Goal: Transaction & Acquisition: Purchase product/service

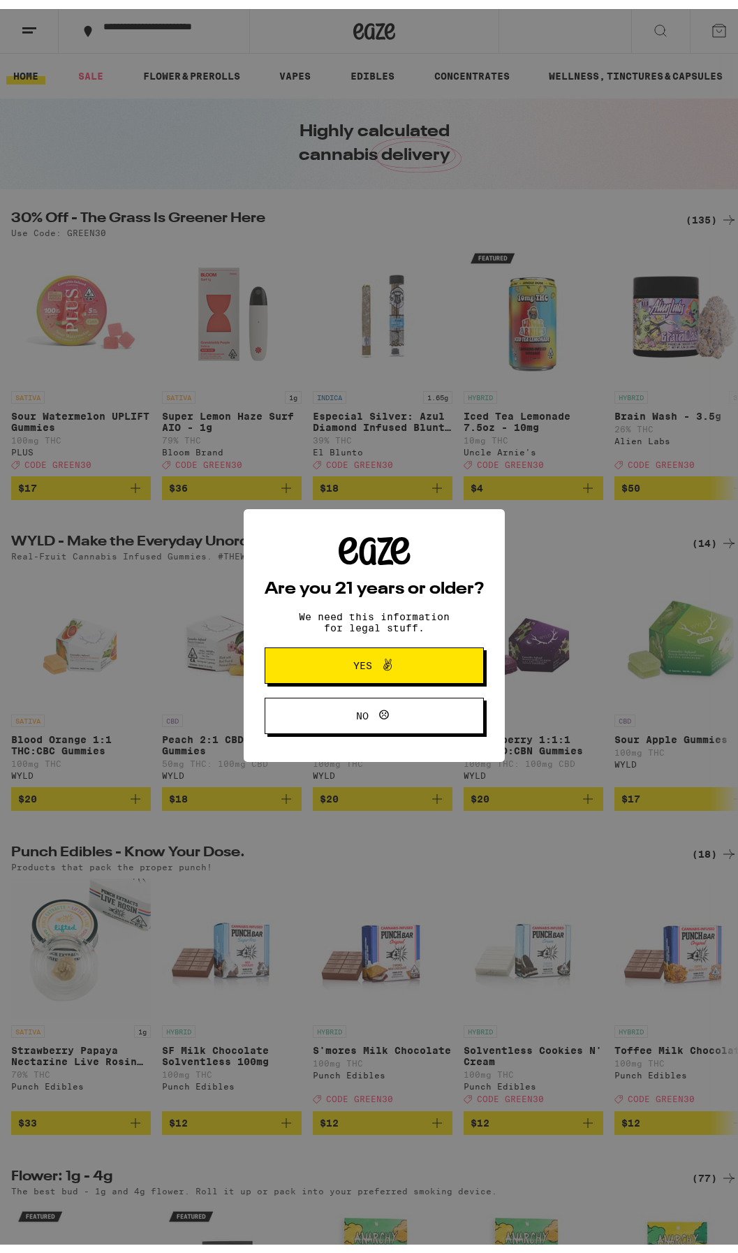
click at [364, 665] on span "Yes" at bounding box center [374, 656] width 106 height 18
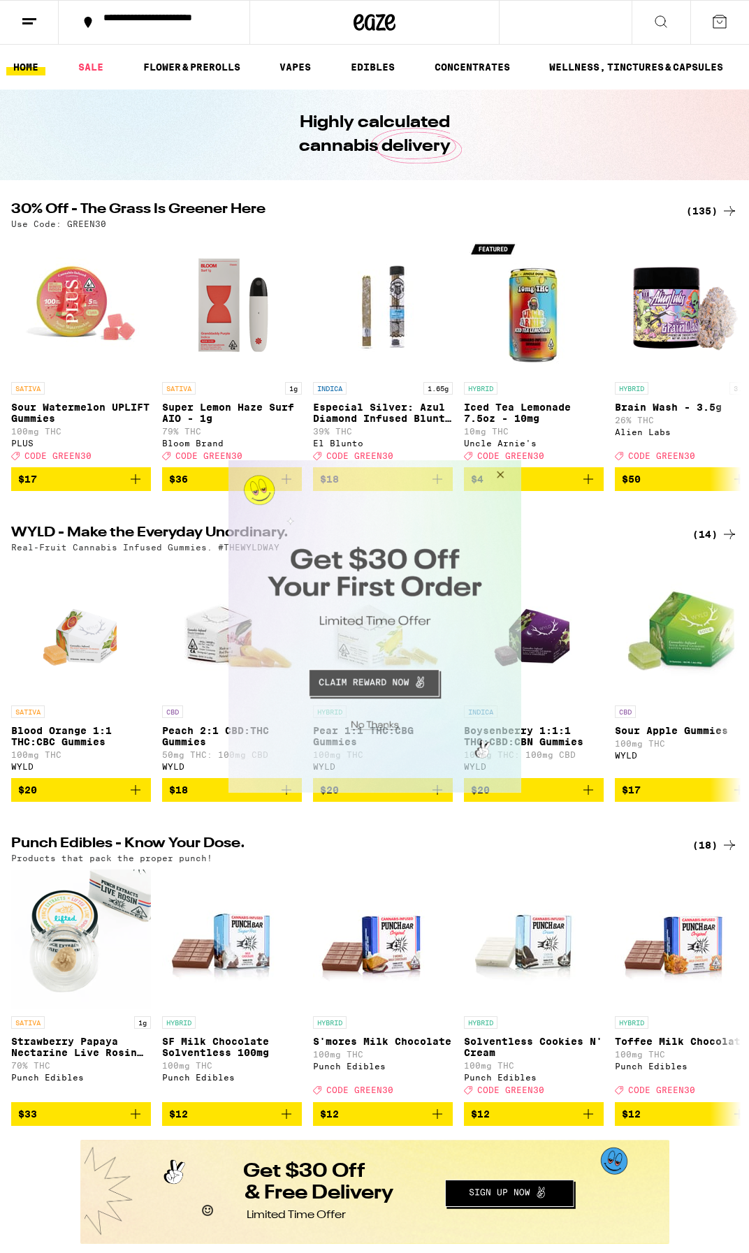
click at [503, 478] on button "Close Modal" at bounding box center [497, 477] width 38 height 34
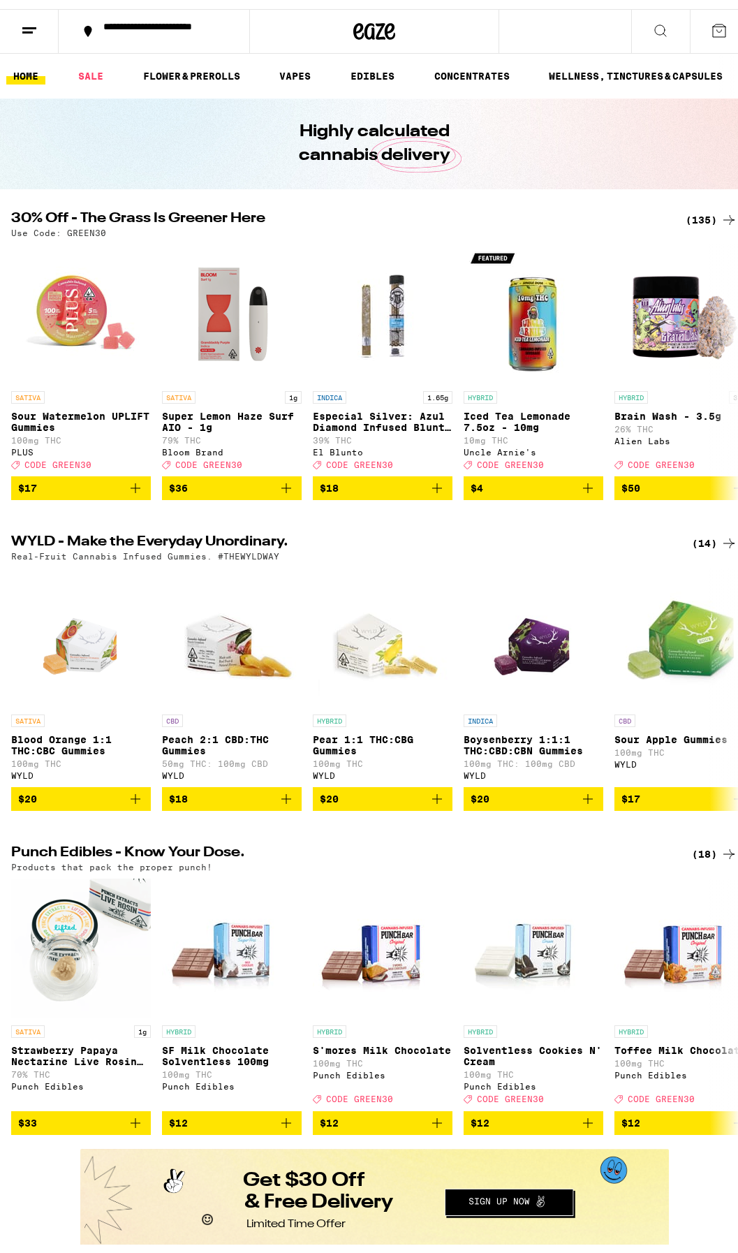
click at [34, 19] on line at bounding box center [29, 19] width 14 height 0
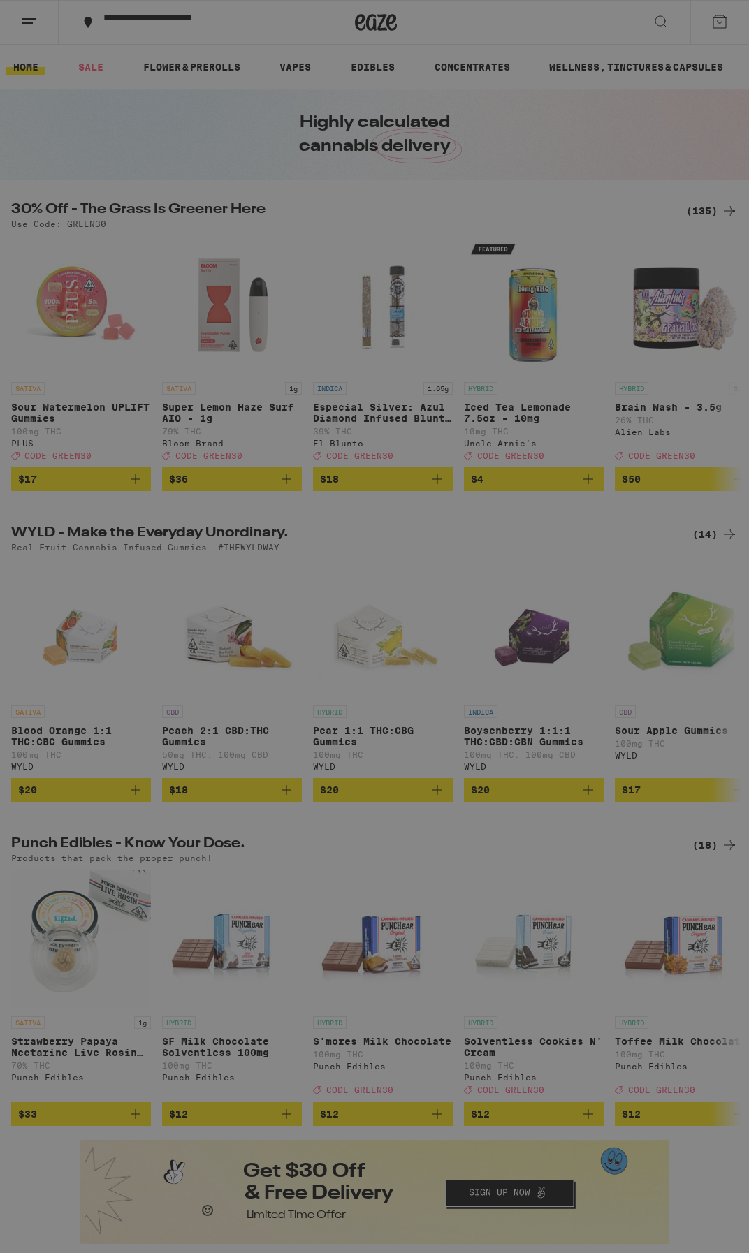
click at [187, 75] on span "Log In" at bounding box center [194, 74] width 38 height 10
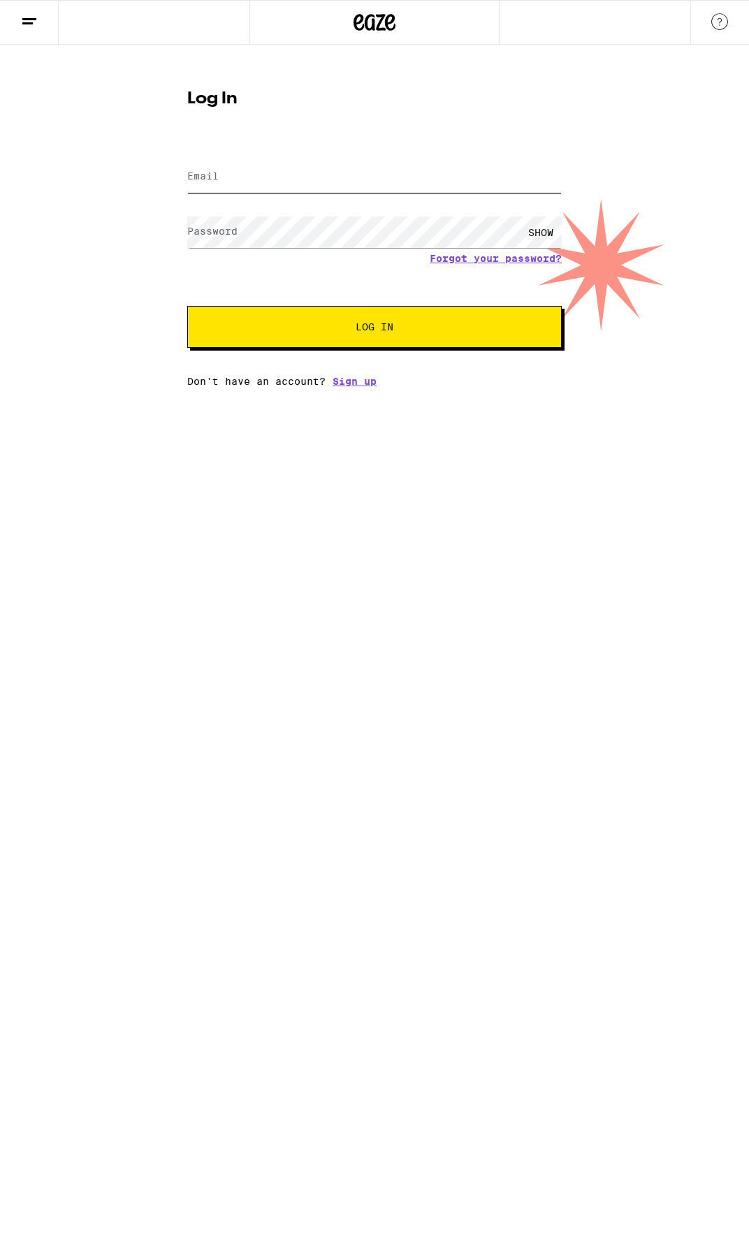
type input "[PERSON_NAME][EMAIL_ADDRESS][DOMAIN_NAME]"
click at [284, 326] on span "Log In" at bounding box center [374, 327] width 261 height 10
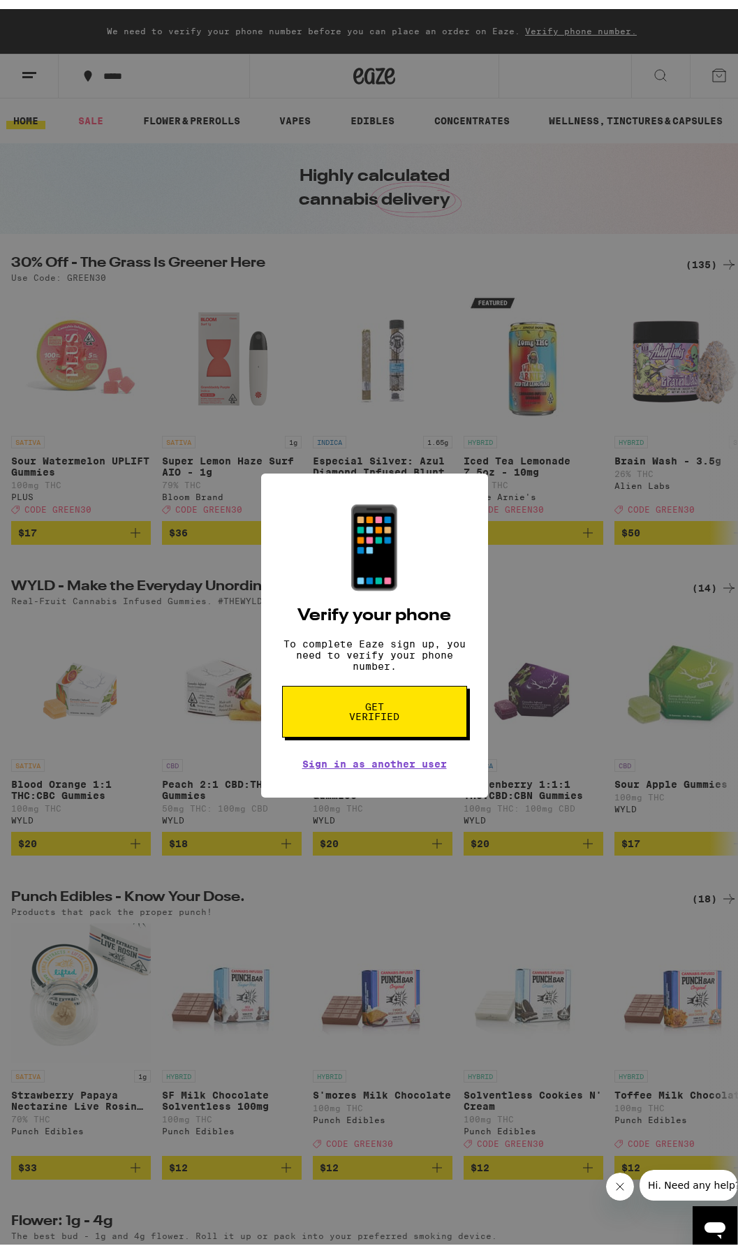
click at [361, 726] on button "Get verified" at bounding box center [374, 703] width 185 height 52
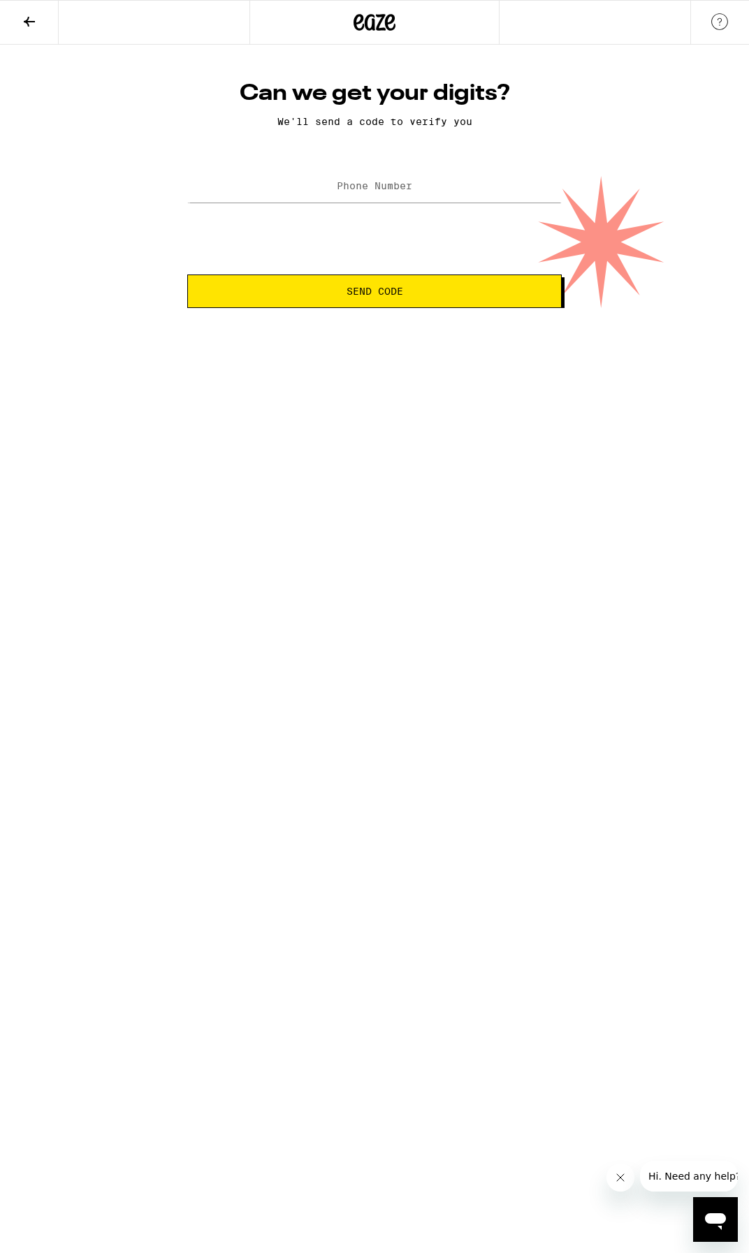
click at [313, 289] on span "Send Code" at bounding box center [374, 291] width 351 height 10
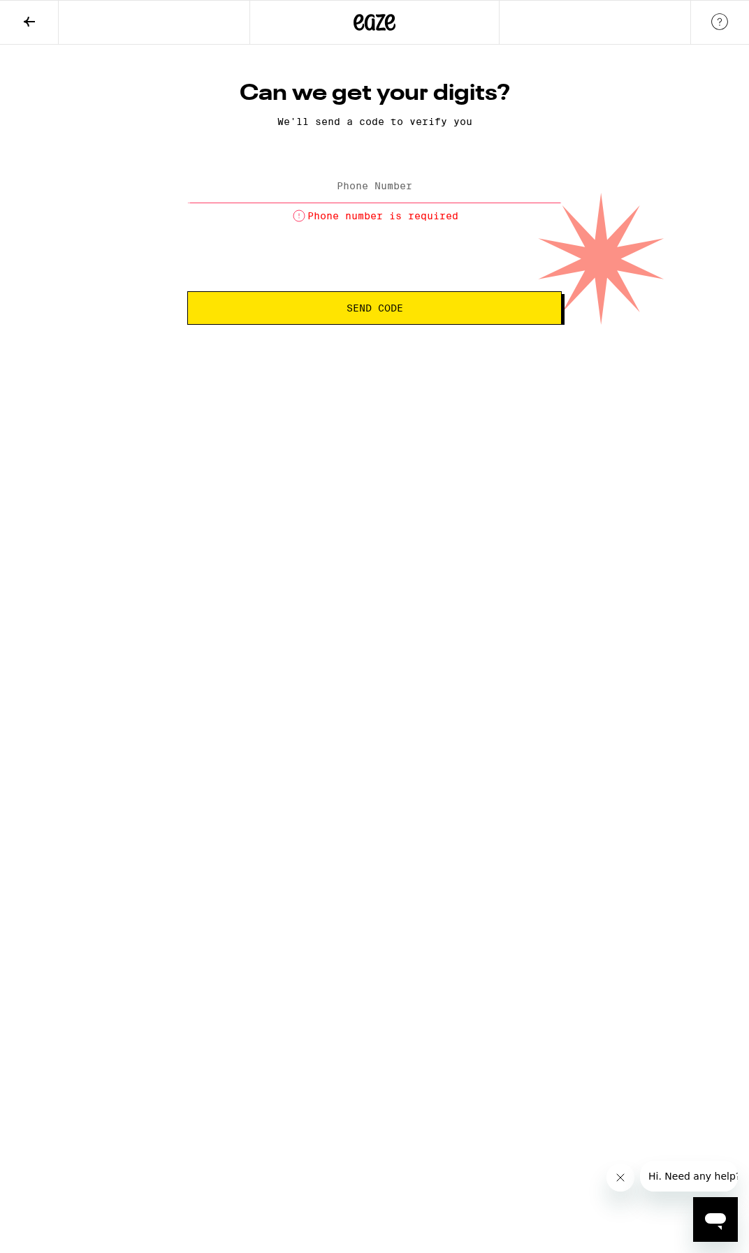
click at [297, 292] on form "Phone Number Phone number is required Send Code" at bounding box center [374, 245] width 374 height 159
click at [312, 187] on input "Phone Number" at bounding box center [374, 186] width 374 height 31
type input "[PHONE_NUMBER]"
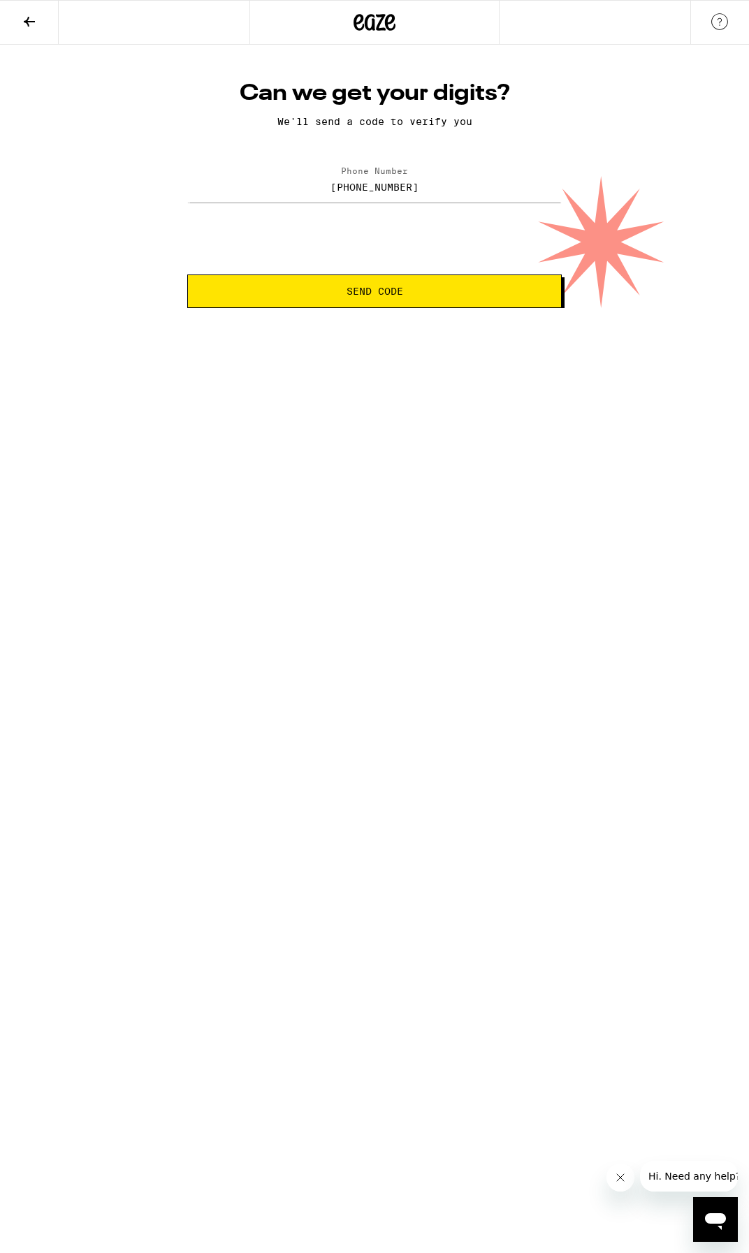
click at [329, 306] on button "Send Code" at bounding box center [374, 291] width 374 height 34
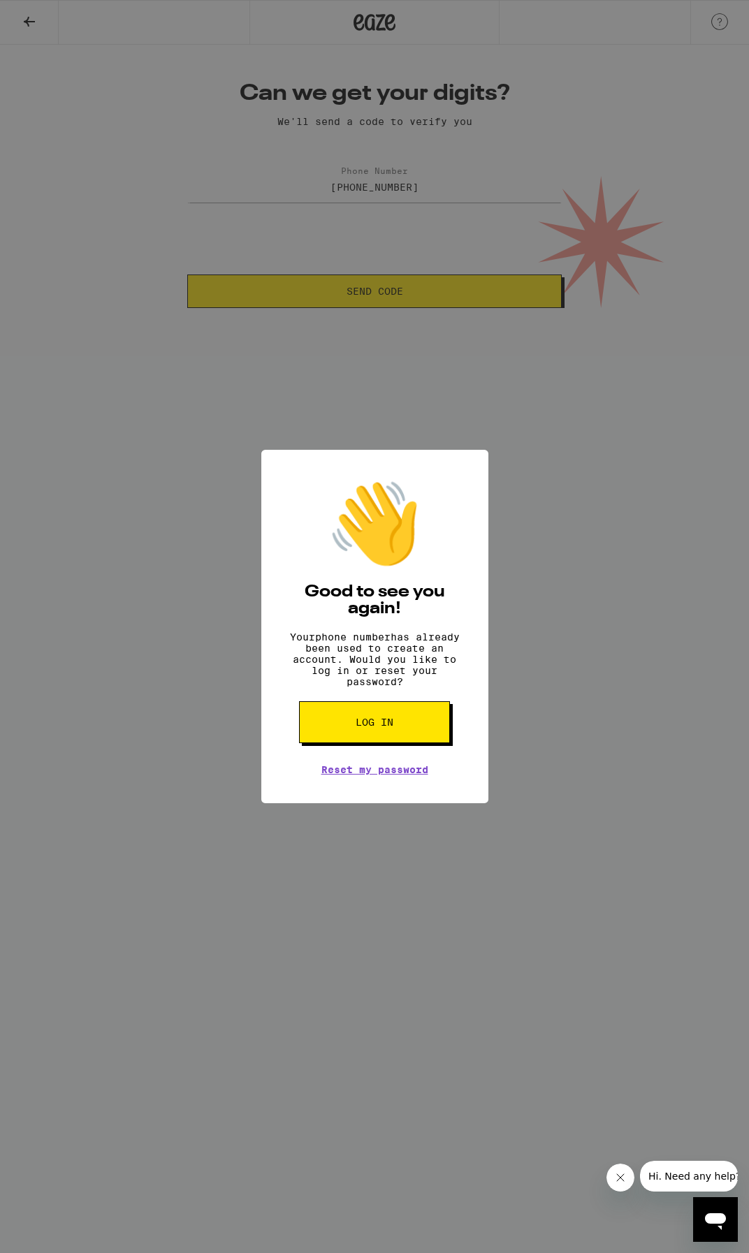
click at [358, 727] on span "Log in" at bounding box center [374, 722] width 38 height 10
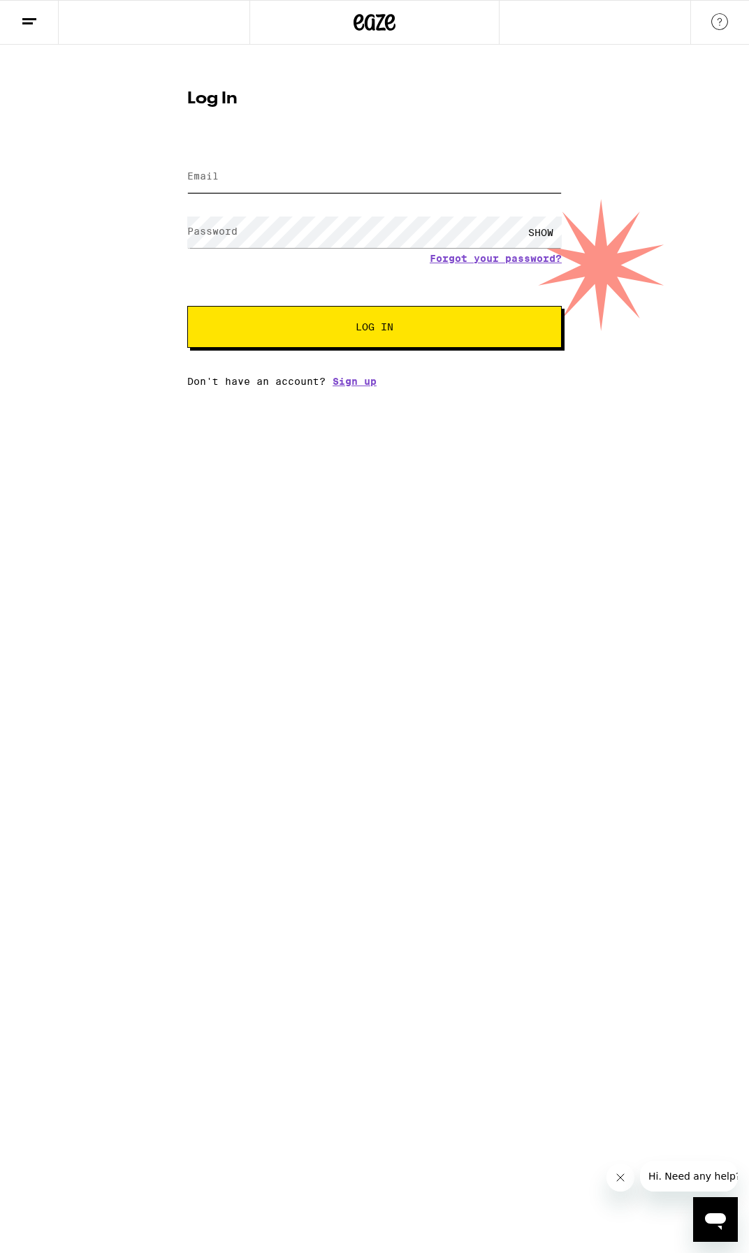
type input "[PERSON_NAME][EMAIL_ADDRESS][DOMAIN_NAME]"
click at [321, 331] on span "Log In" at bounding box center [374, 327] width 261 height 10
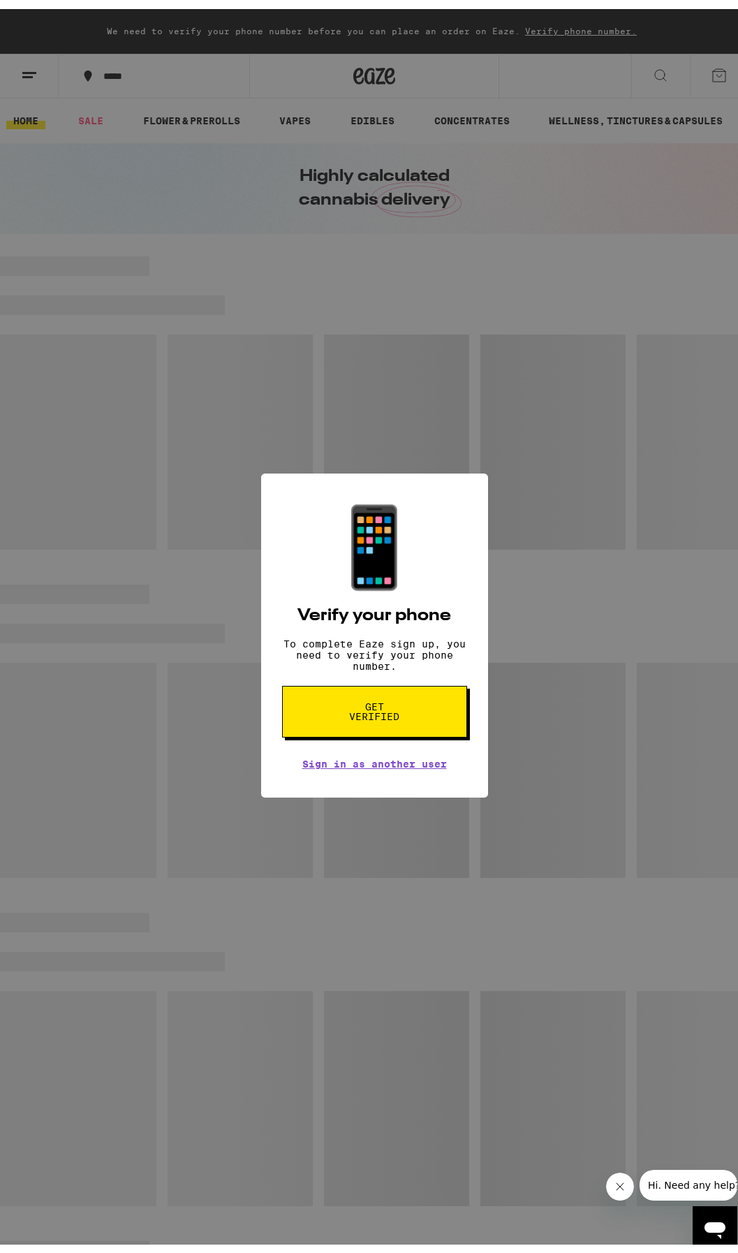
click at [360, 703] on span "Get verified" at bounding box center [375, 703] width 72 height 20
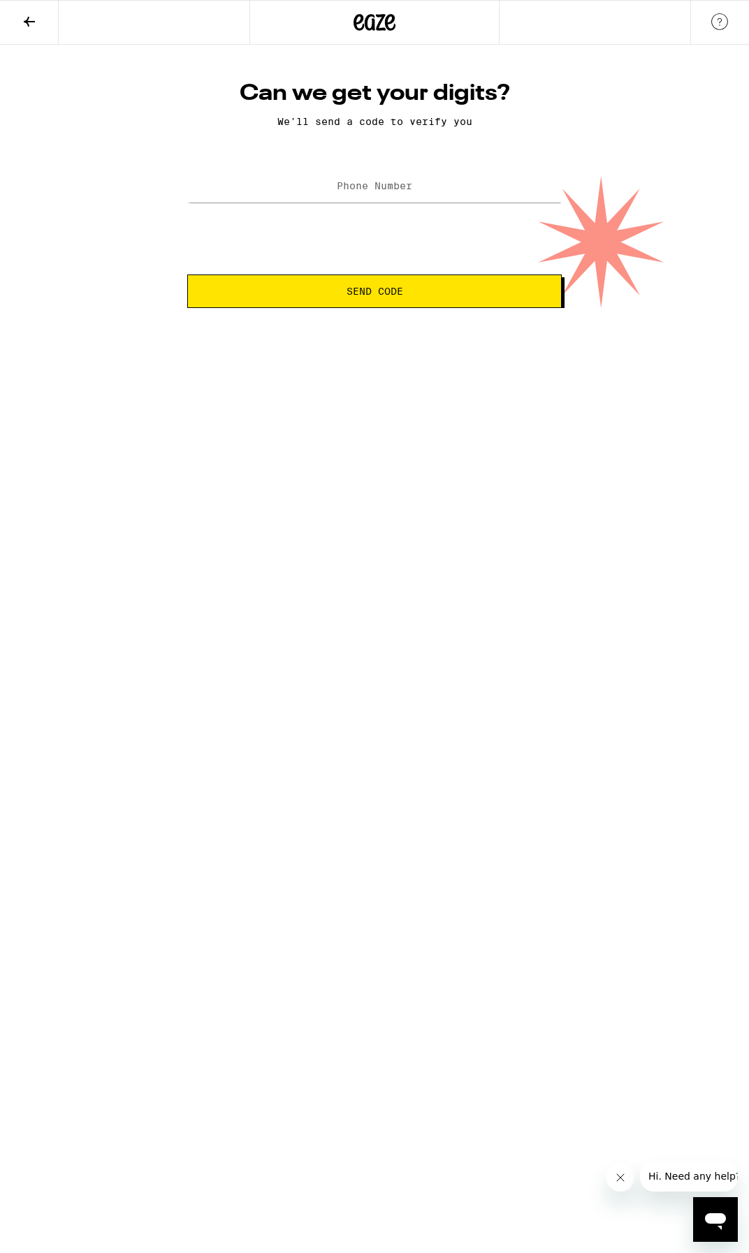
click at [362, 191] on label "Phone Number" at bounding box center [374, 185] width 75 height 11
click at [361, 186] on label "Phone Number" at bounding box center [374, 185] width 75 height 11
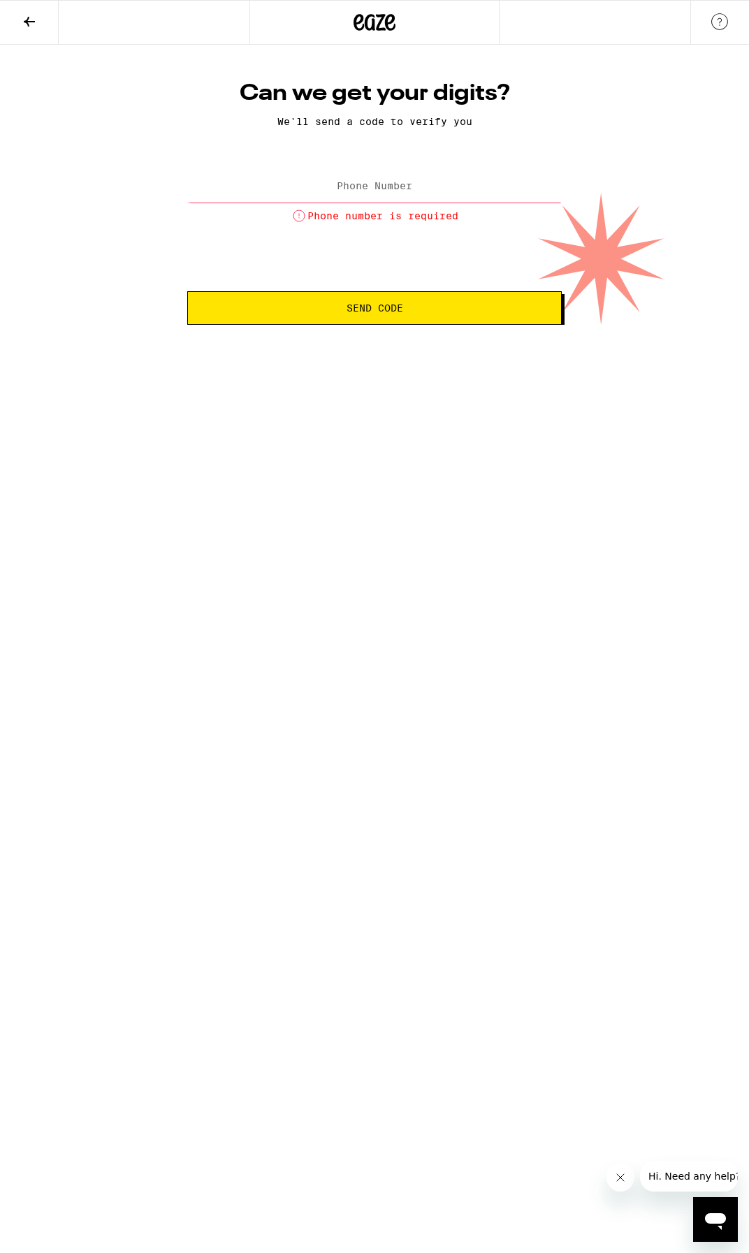
click at [353, 184] on label "Phone Number" at bounding box center [374, 185] width 75 height 11
click at [327, 189] on input "Phone Number" at bounding box center [374, 186] width 374 height 31
type input "[PHONE_NUMBER]"
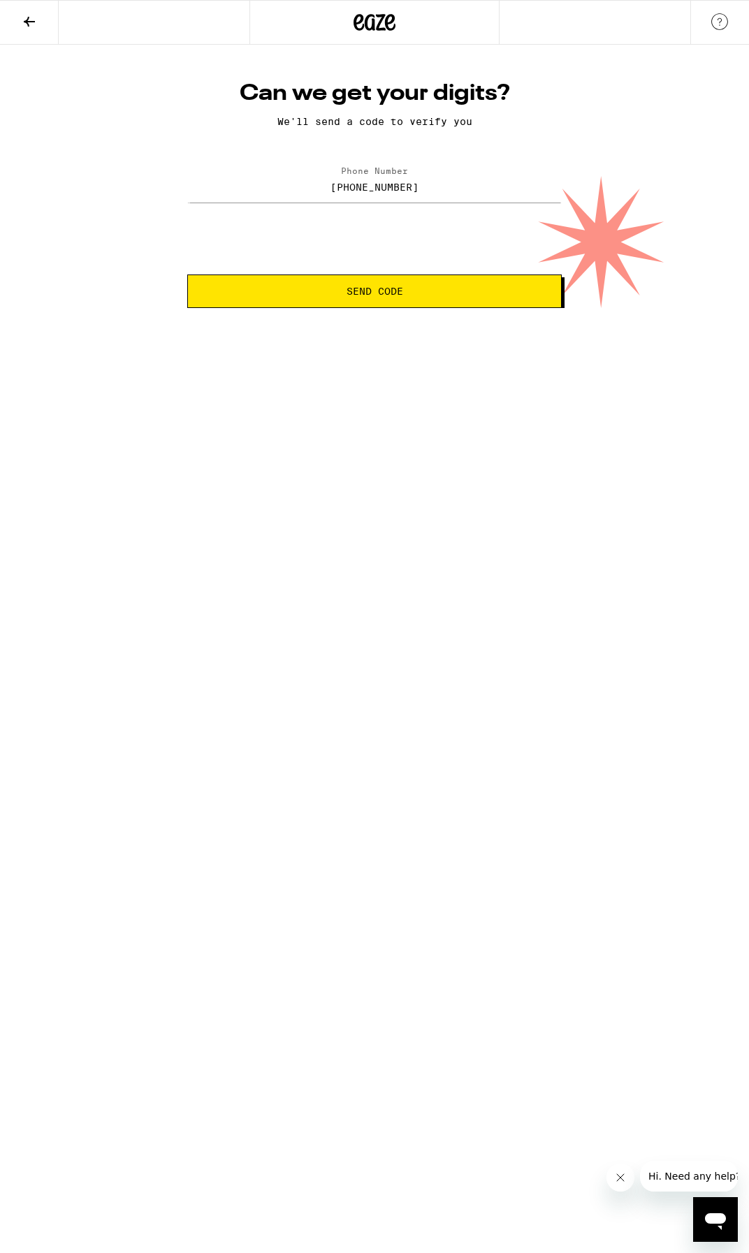
click at [303, 308] on html "Can we get your digits? We'll send a code to verify you Phone Number [PHONE_NUM…" at bounding box center [374, 154] width 749 height 308
click at [309, 291] on span "Send Code" at bounding box center [374, 291] width 351 height 10
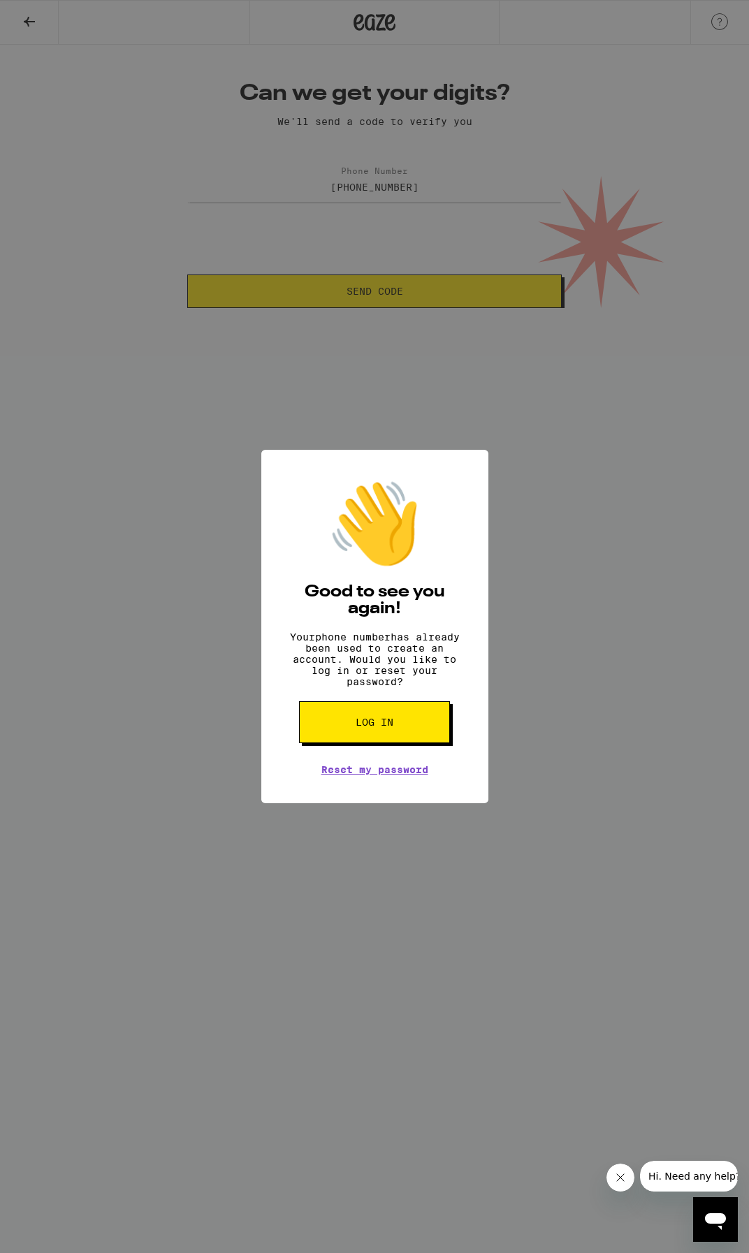
click at [336, 740] on button "Log in" at bounding box center [374, 722] width 151 height 42
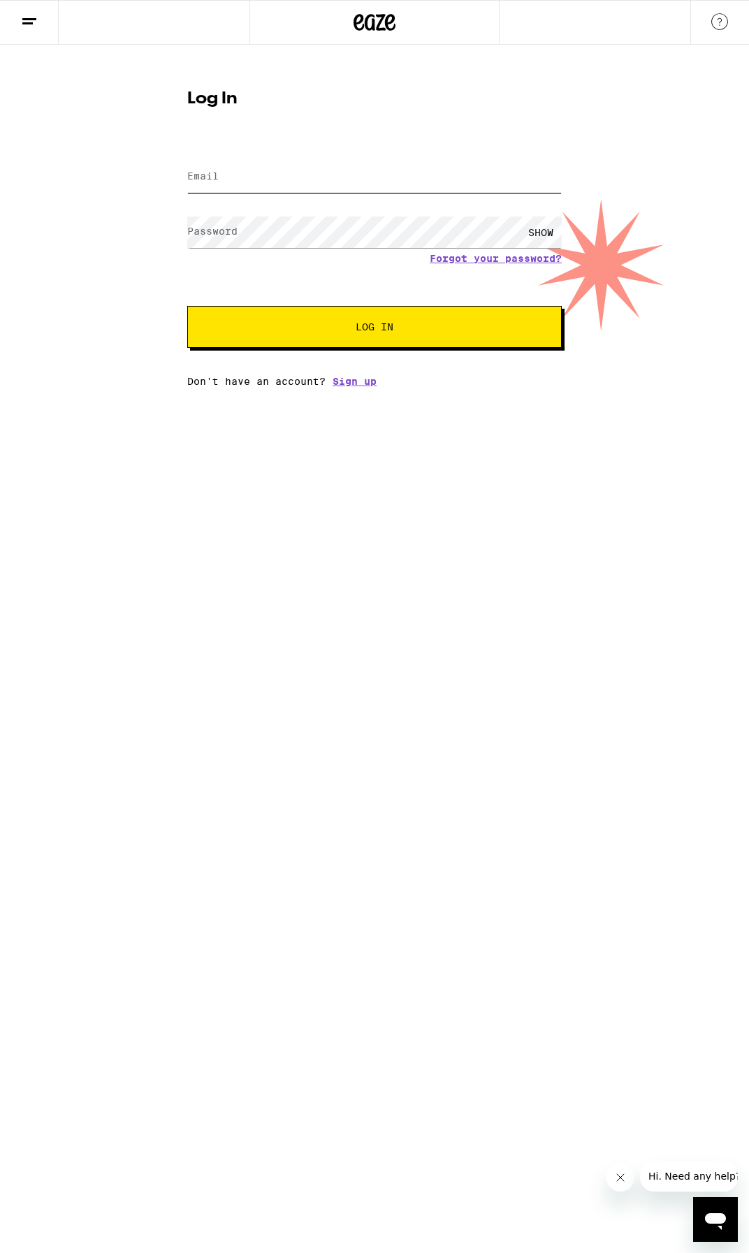
type input "[PERSON_NAME][EMAIL_ADDRESS][DOMAIN_NAME]"
click at [320, 342] on button "Log In" at bounding box center [374, 327] width 374 height 42
